Goal: Check status: Check status

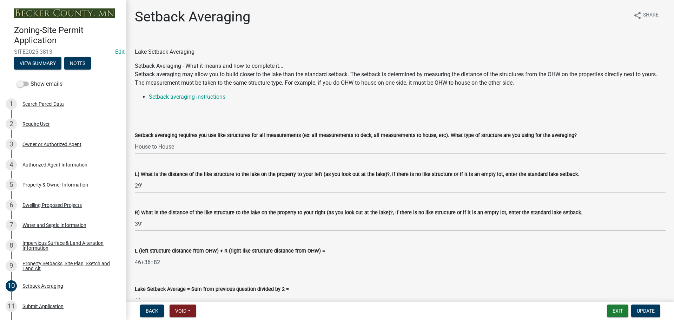
select select "329572f6-75bd-4676-be69-7dda04ea5a2b"
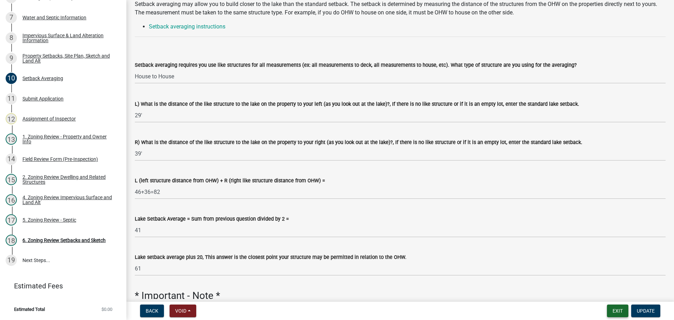
click at [626, 312] on button "Exit" at bounding box center [617, 311] width 21 height 13
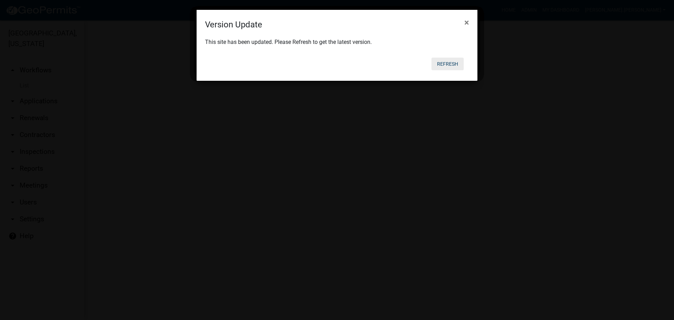
click at [452, 65] on button "Refresh" at bounding box center [448, 64] width 32 height 13
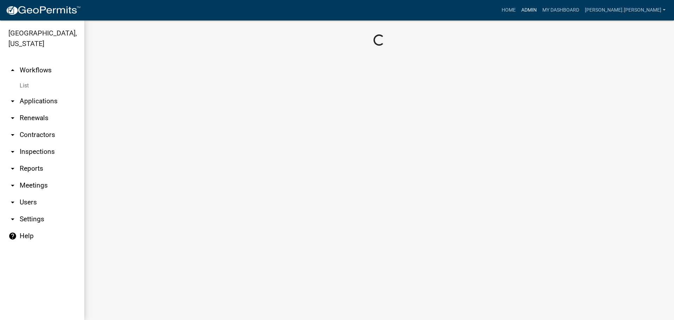
click at [540, 9] on link "Admin" at bounding box center [529, 10] width 21 height 13
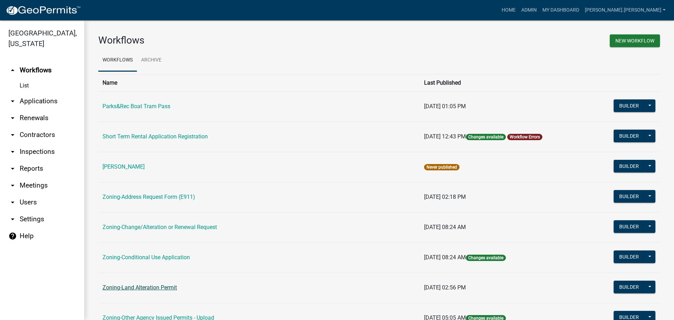
click at [159, 289] on link "Zoning-Land Alteration Permit" at bounding box center [140, 287] width 74 height 7
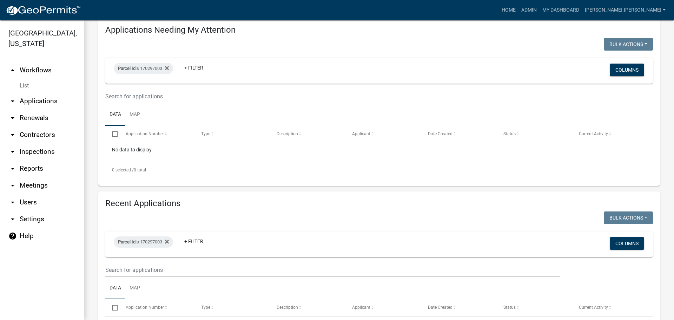
scroll to position [159, 0]
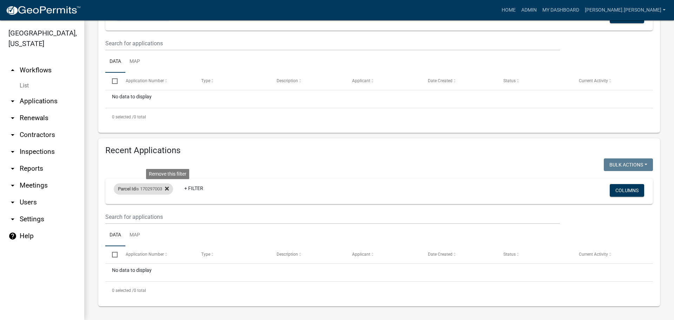
click at [169, 187] on icon at bounding box center [167, 189] width 4 height 6
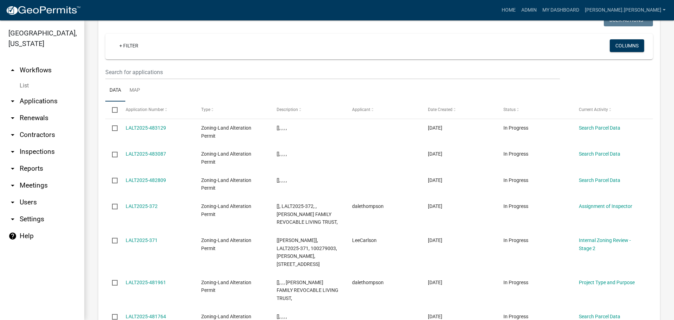
scroll to position [234, 0]
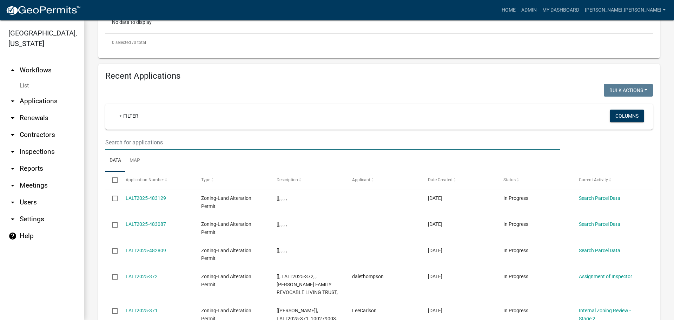
click at [145, 141] on input "text" at bounding box center [332, 142] width 455 height 14
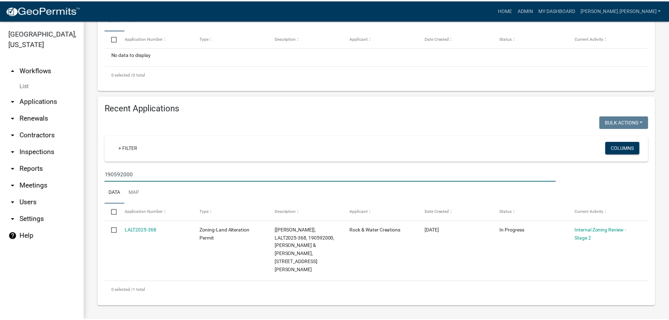
scroll to position [194, 0]
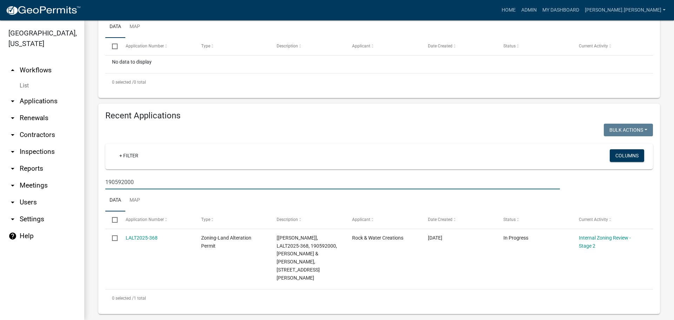
type input "190592000"
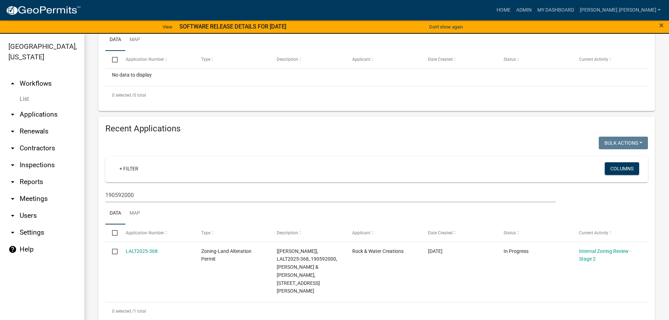
scroll to position [199, 0]
